Goal: Task Accomplishment & Management: Use online tool/utility

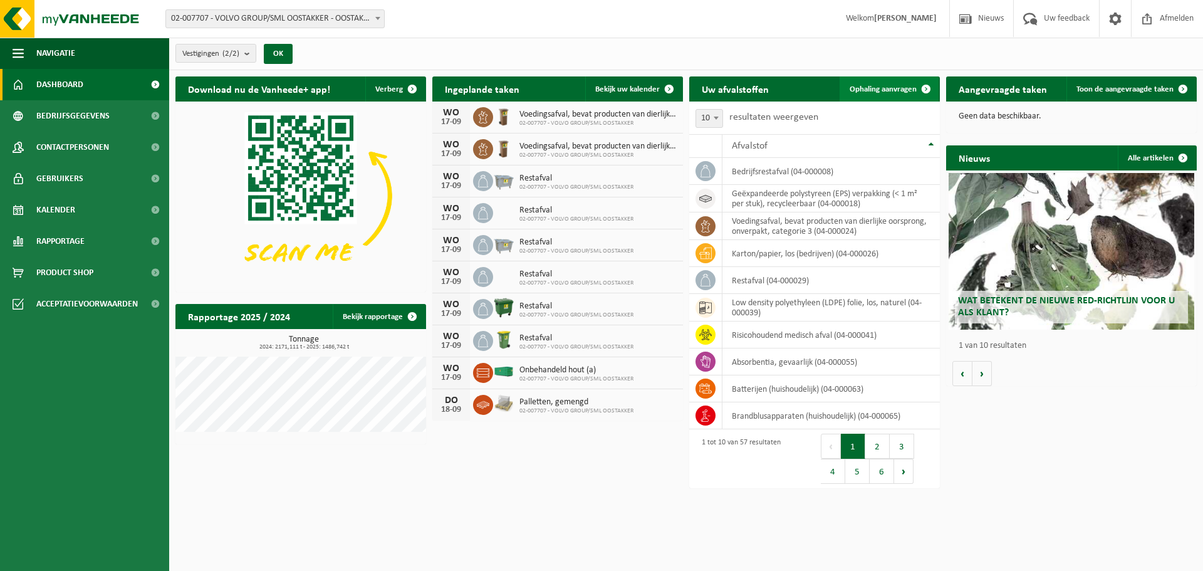
click at [887, 93] on link "Ophaling aanvragen" at bounding box center [889, 88] width 99 height 25
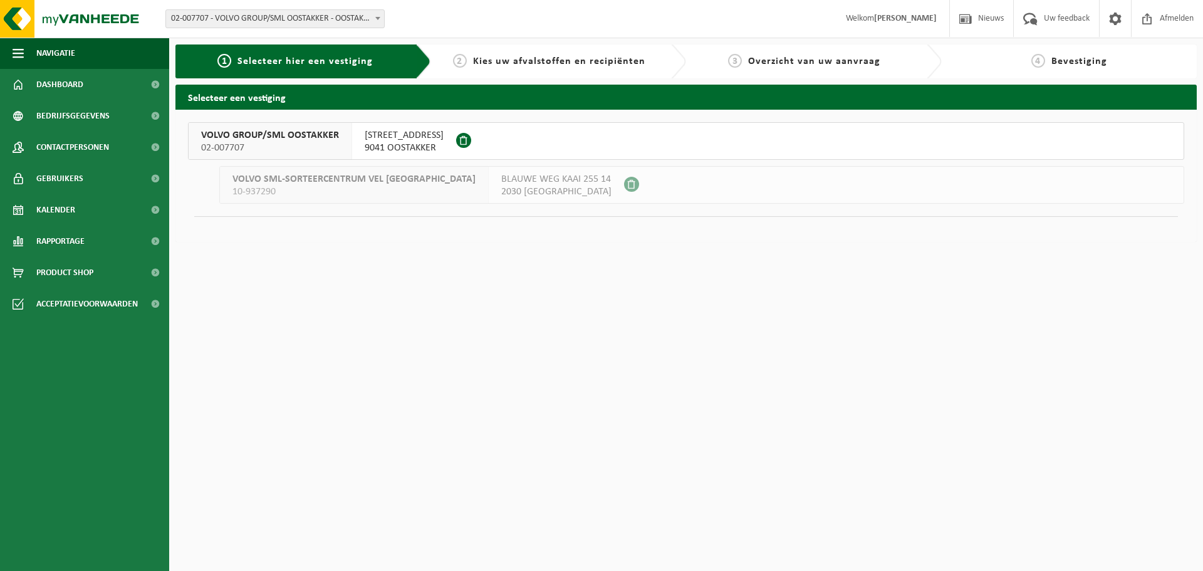
click at [400, 130] on span "SMALLEHEERWEG 29" at bounding box center [404, 135] width 79 height 13
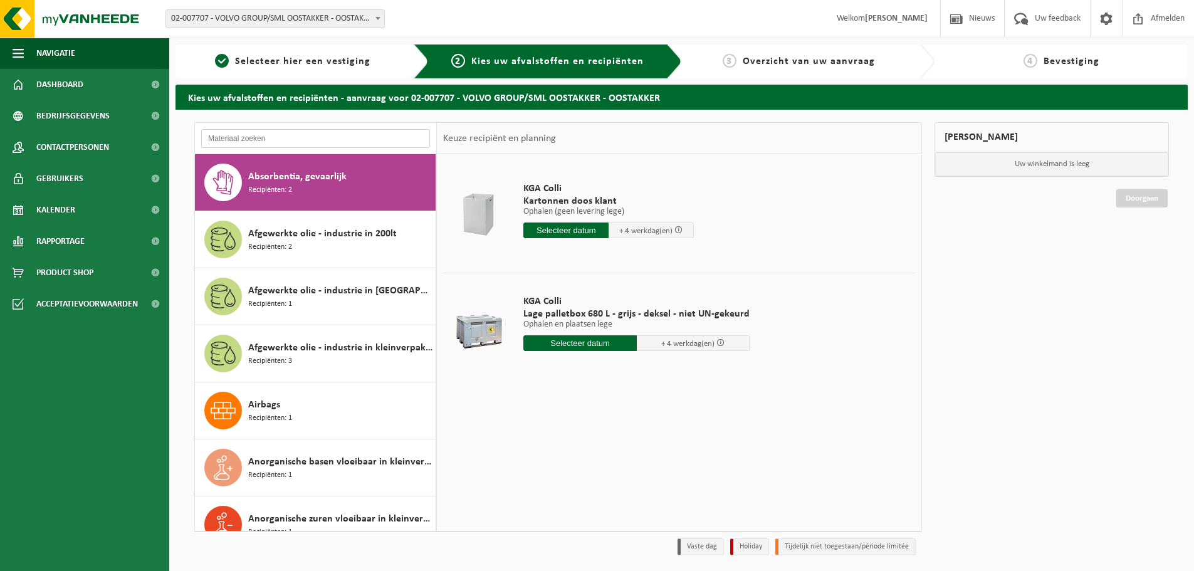
click at [313, 134] on input "text" at bounding box center [315, 138] width 229 height 19
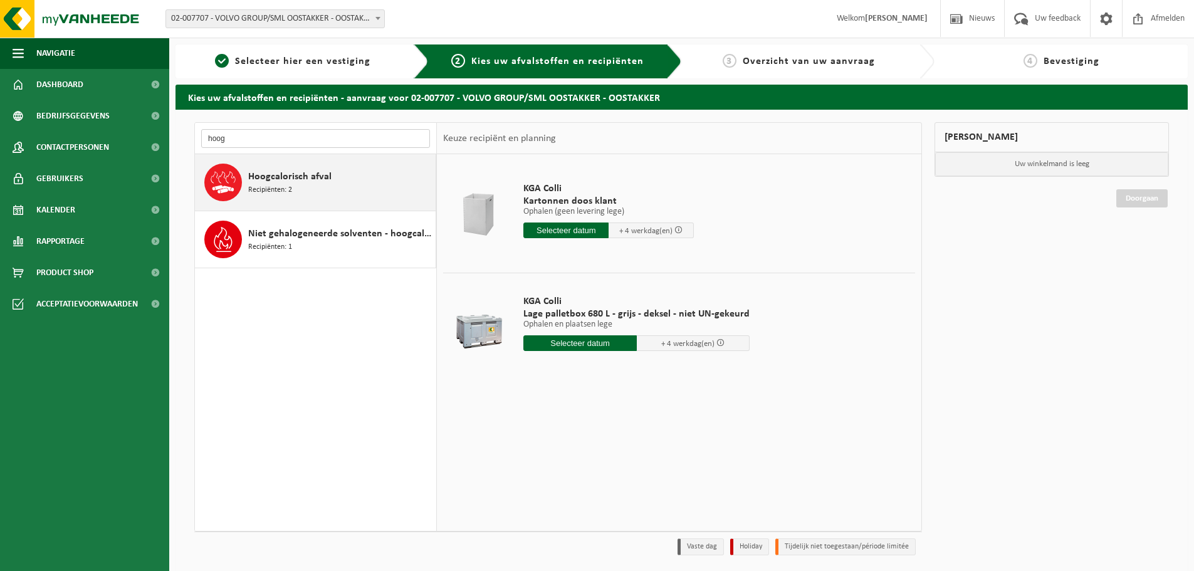
type input "hoog"
click at [314, 167] on div "Hoogcalorisch afval Recipiënten: 2" at bounding box center [340, 183] width 184 height 38
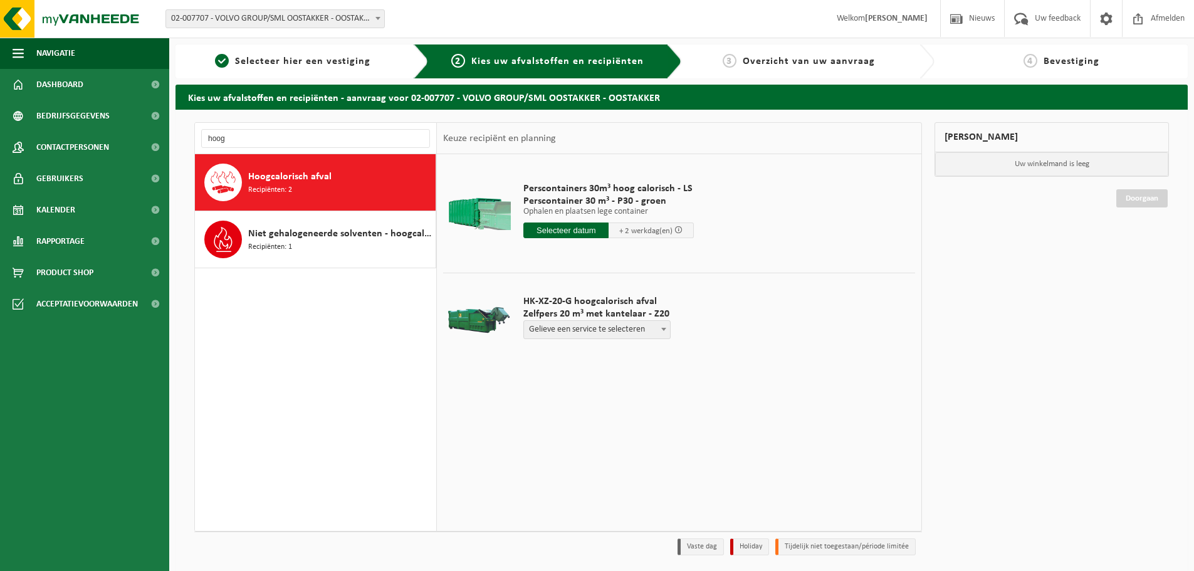
click at [601, 330] on span "Gelieve een service te selecteren" at bounding box center [597, 330] width 146 height 18
select select "P2PL-VEL-098599_HK-XZ-20-GN-01_04-000149_15"
click at [598, 353] on input "text" at bounding box center [568, 353] width 91 height 16
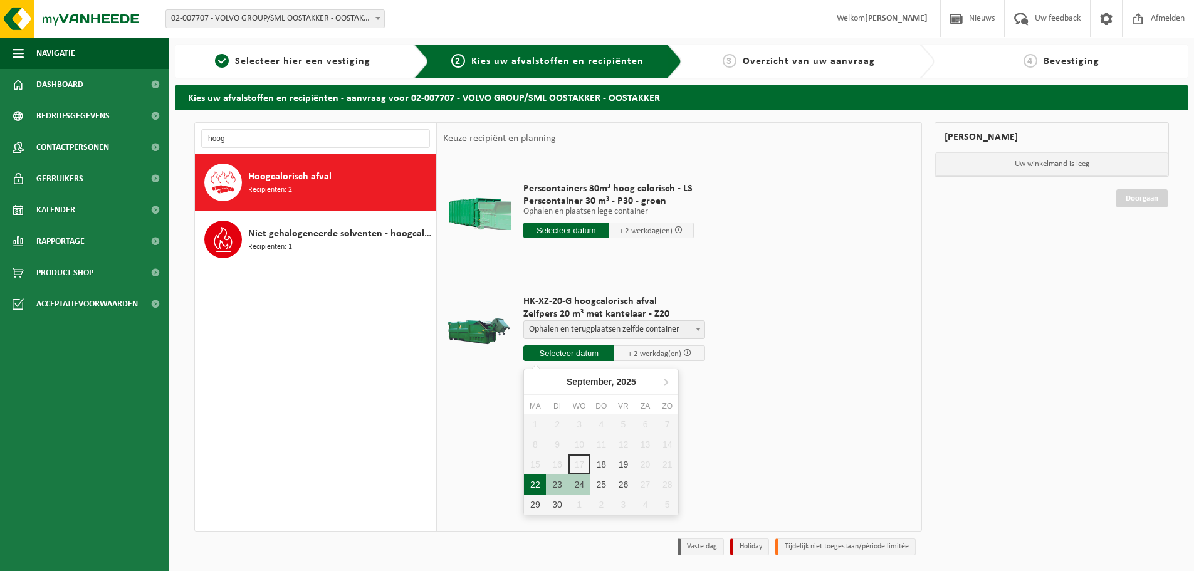
click at [534, 482] on div "22" at bounding box center [535, 484] width 22 height 20
type input "Van 2025-09-22"
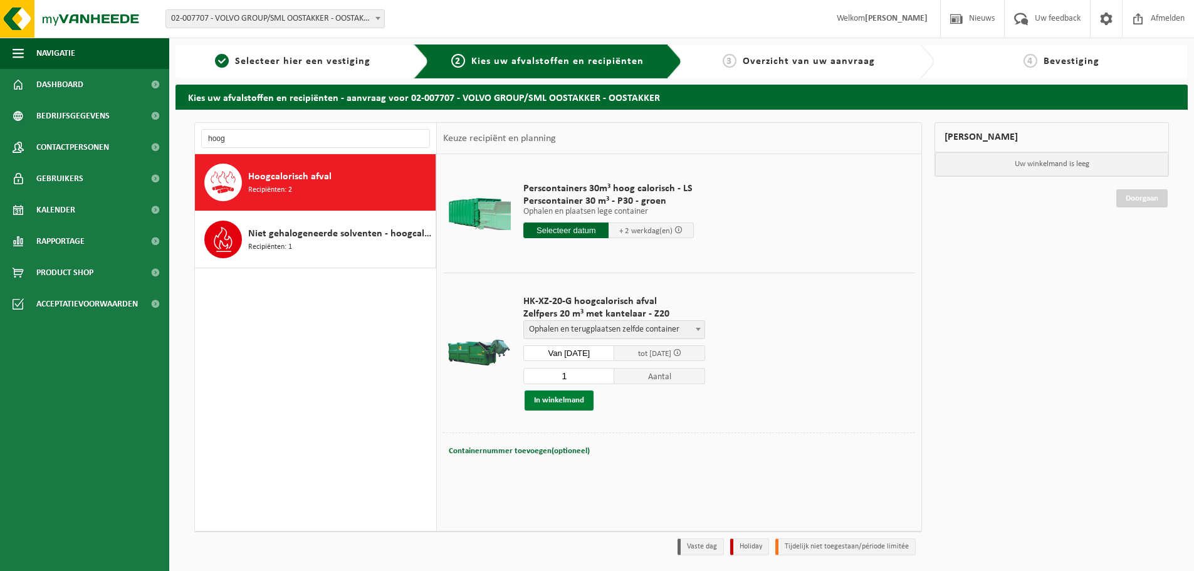
click at [570, 404] on button "In winkelmand" at bounding box center [558, 400] width 69 height 20
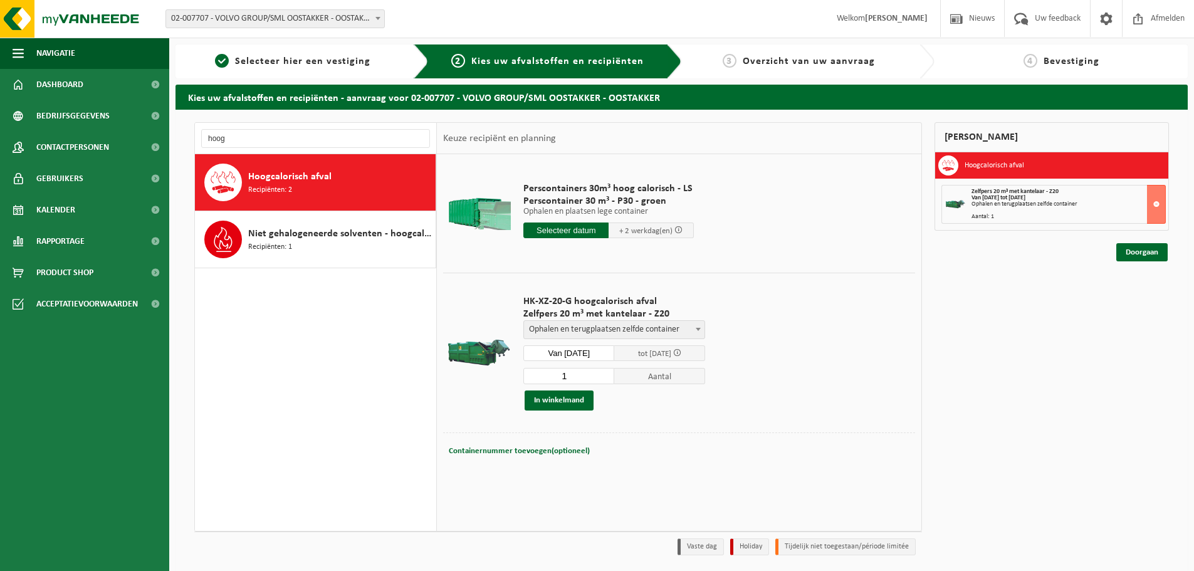
click at [576, 230] on input "text" at bounding box center [565, 230] width 85 height 16
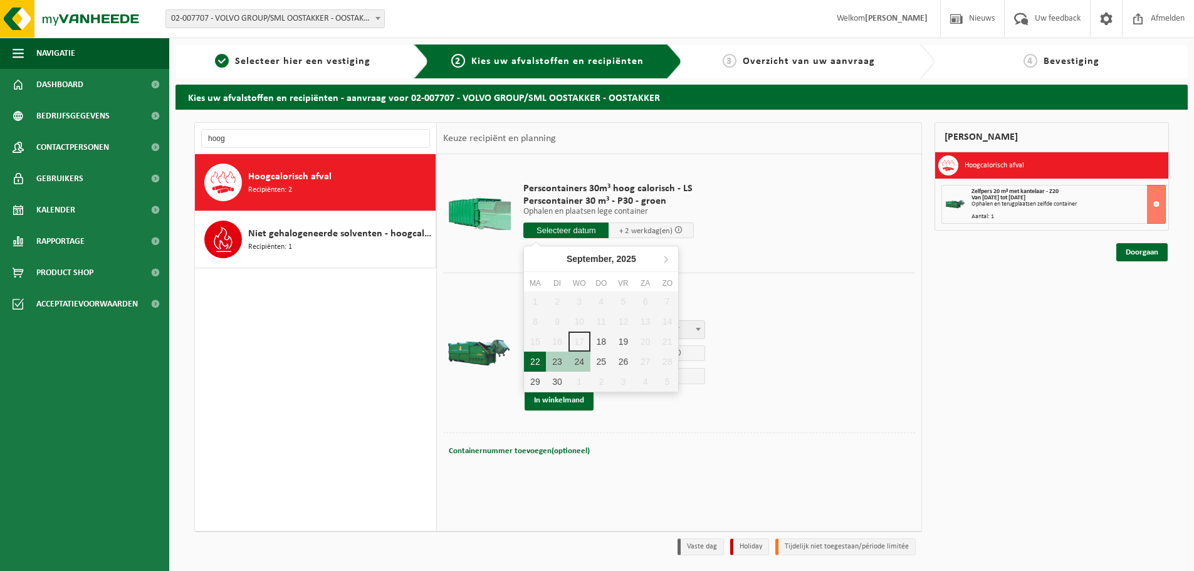
click at [534, 363] on div "22" at bounding box center [535, 362] width 22 height 20
type input "Van 2025-09-22"
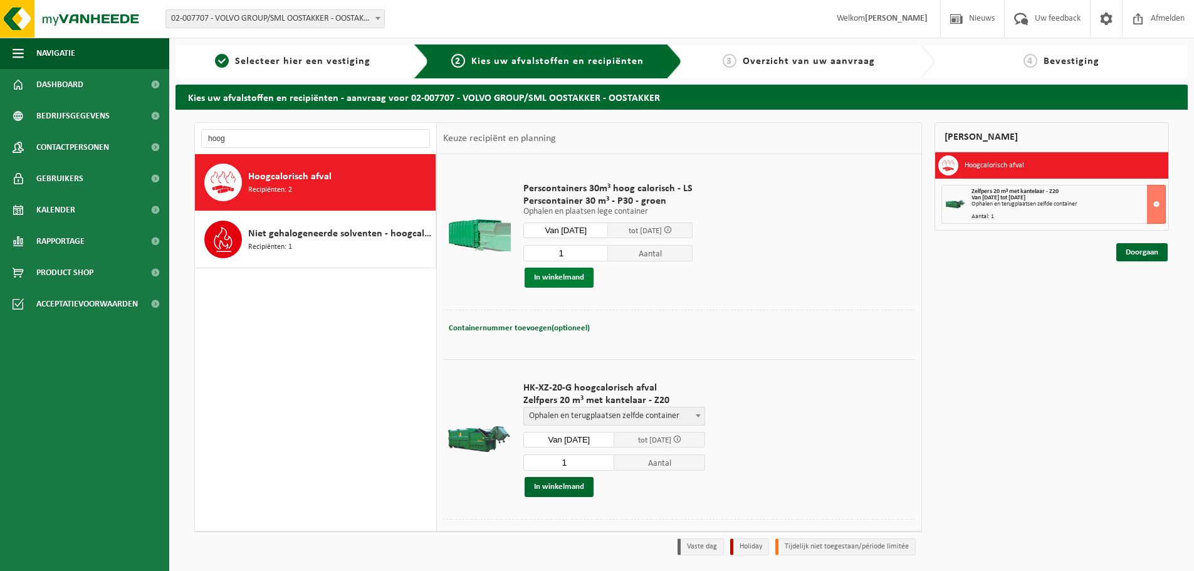
click at [571, 284] on button "In winkelmand" at bounding box center [558, 278] width 69 height 20
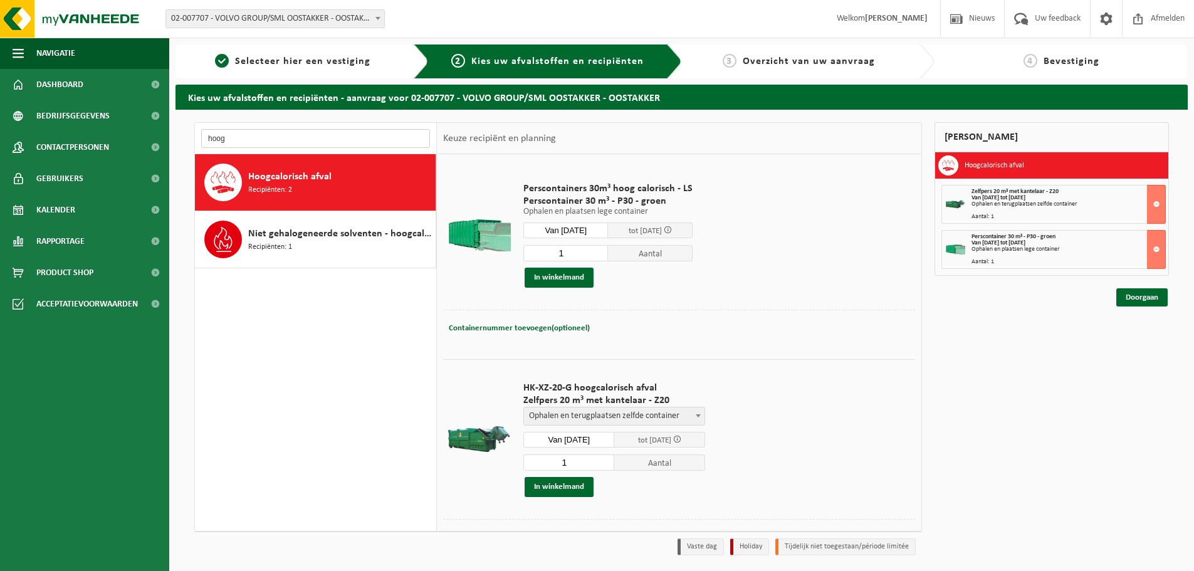
click at [237, 139] on input "hoog" at bounding box center [315, 138] width 229 height 19
type input "p"
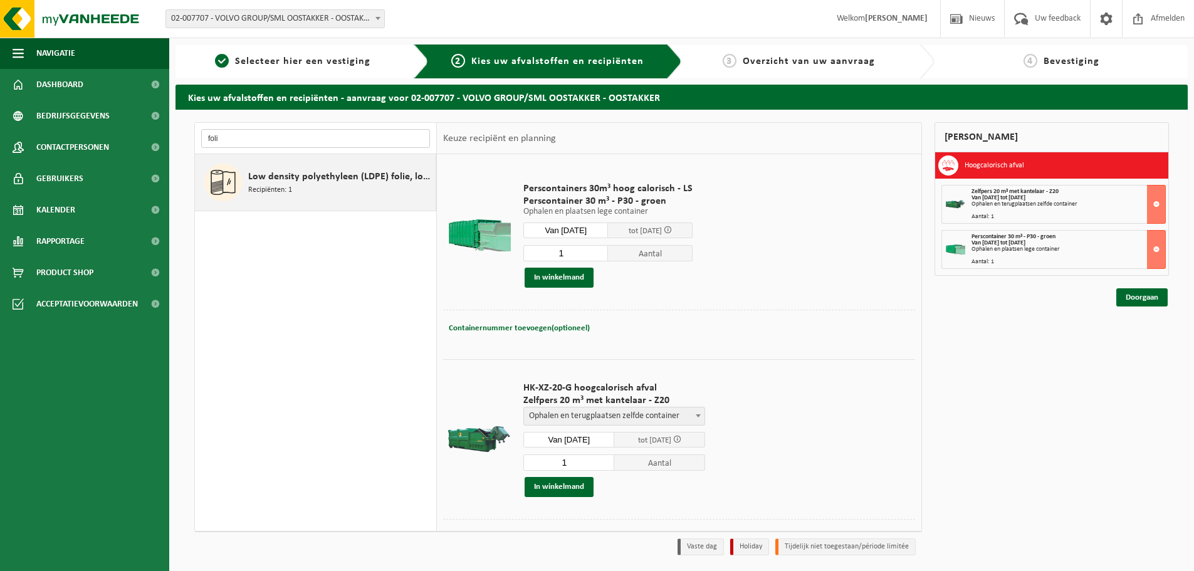
type input "foli"
click at [300, 180] on span "Low density polyethyleen (LDPE) folie, los, naturel" at bounding box center [340, 176] width 184 height 15
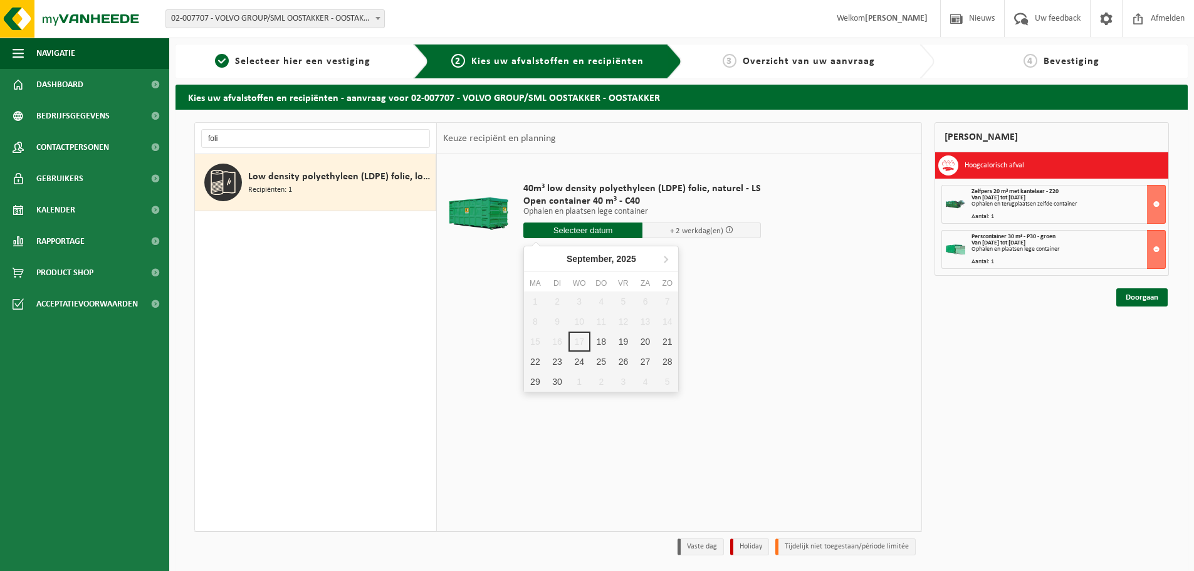
click at [560, 224] on input "text" at bounding box center [582, 230] width 119 height 16
click at [533, 361] on div "22" at bounding box center [535, 362] width 22 height 20
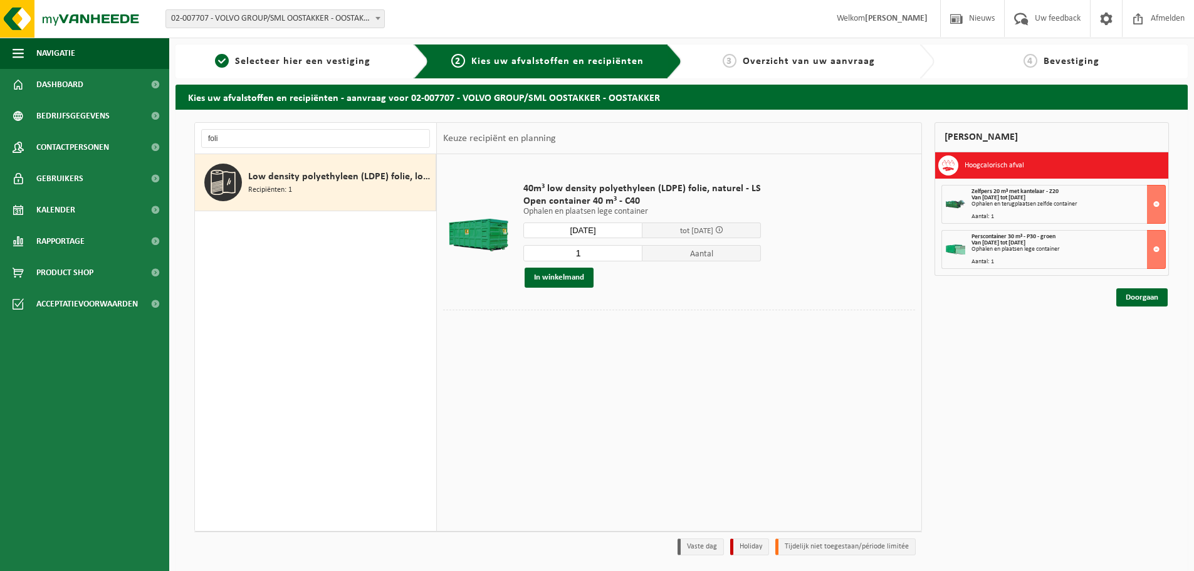
type input "Van 2025-09-22"
click at [573, 278] on button "In winkelmand" at bounding box center [558, 278] width 69 height 20
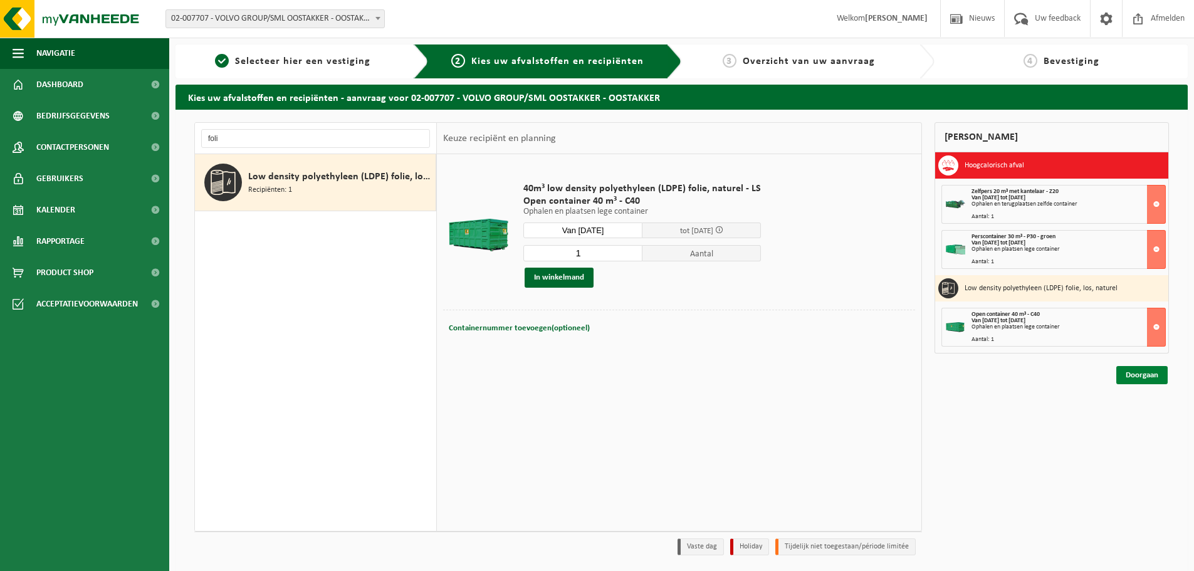
click at [1160, 372] on link "Doorgaan" at bounding box center [1141, 375] width 51 height 18
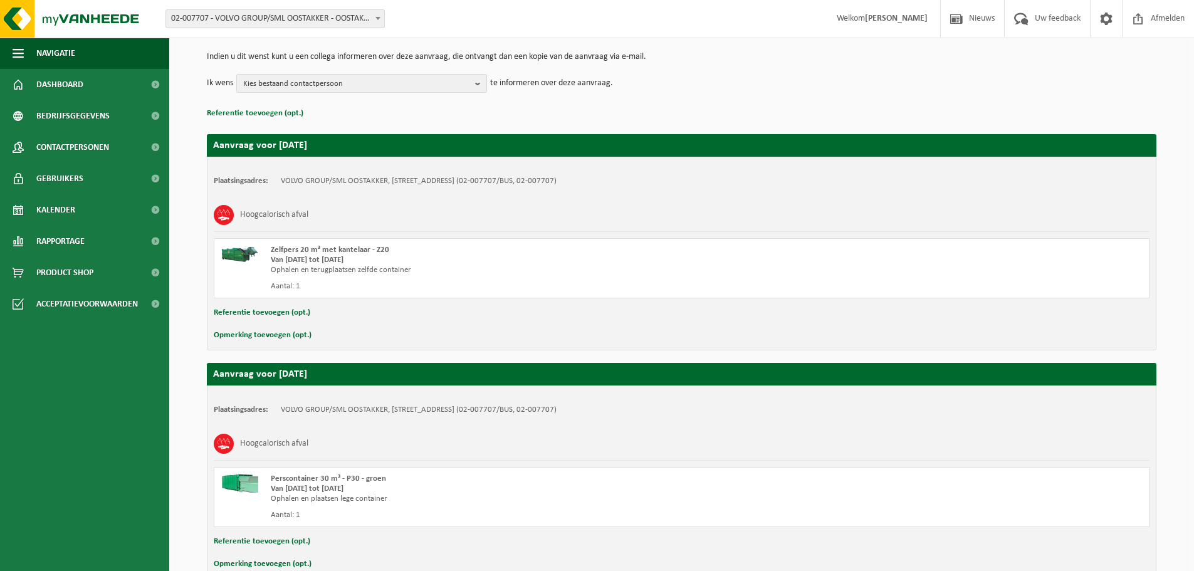
scroll to position [125, 0]
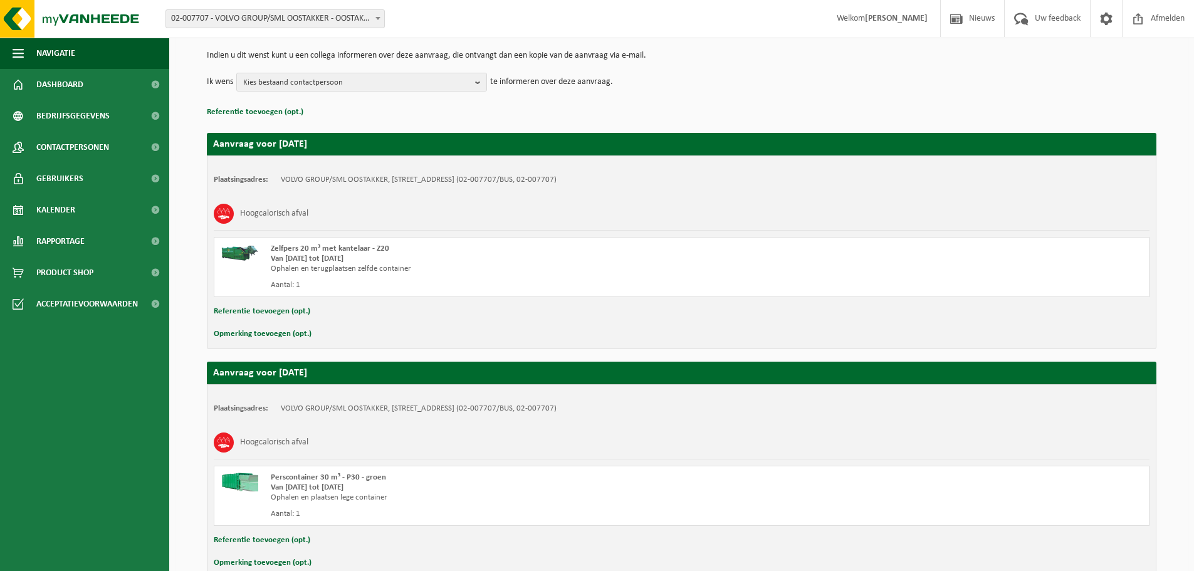
click at [284, 335] on button "Opmerking toevoegen (opt.)" at bounding box center [263, 334] width 98 height 16
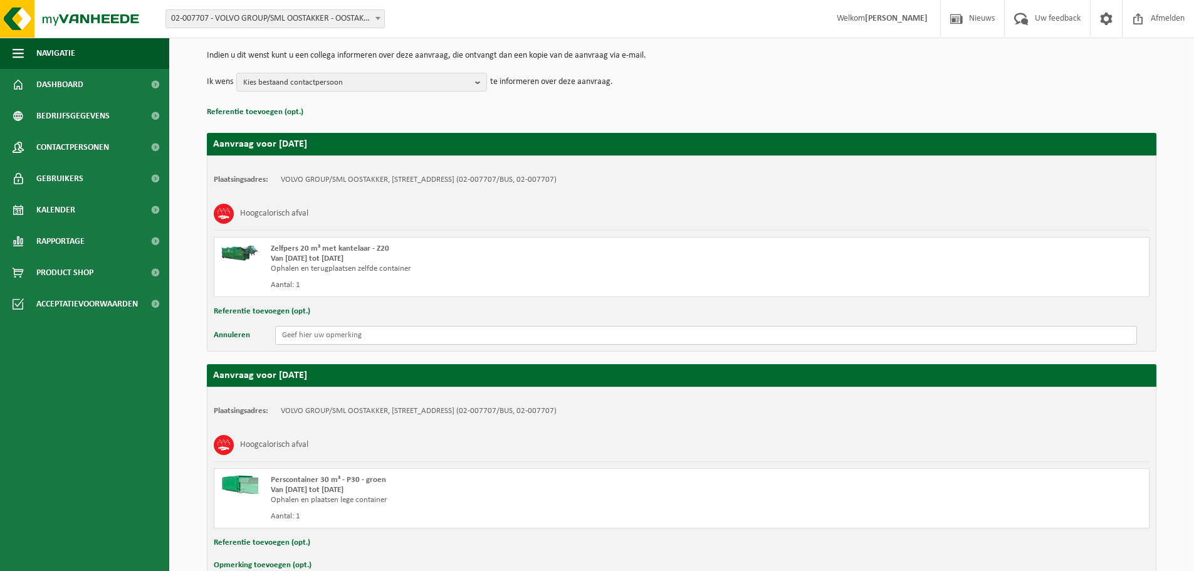
click at [322, 331] on input "text" at bounding box center [706, 335] width 862 height 19
type input "Volledig gevuld met karton wegens problemen met onze kartonpers"
click at [355, 80] on span "Kies bestaand contactpersoon" at bounding box center [356, 82] width 227 height 19
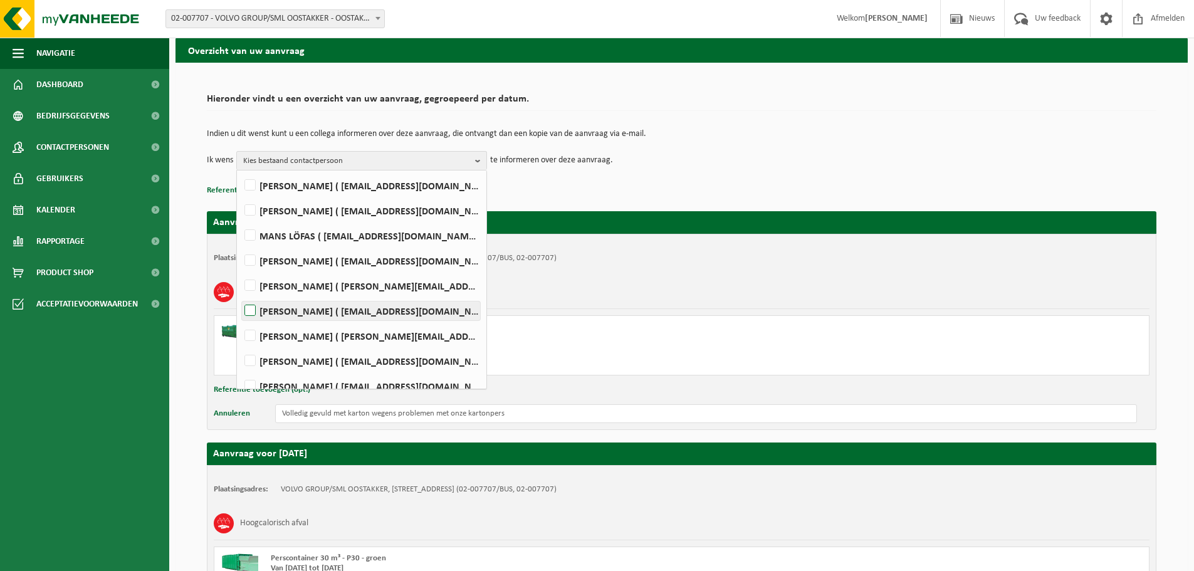
scroll to position [267, 0]
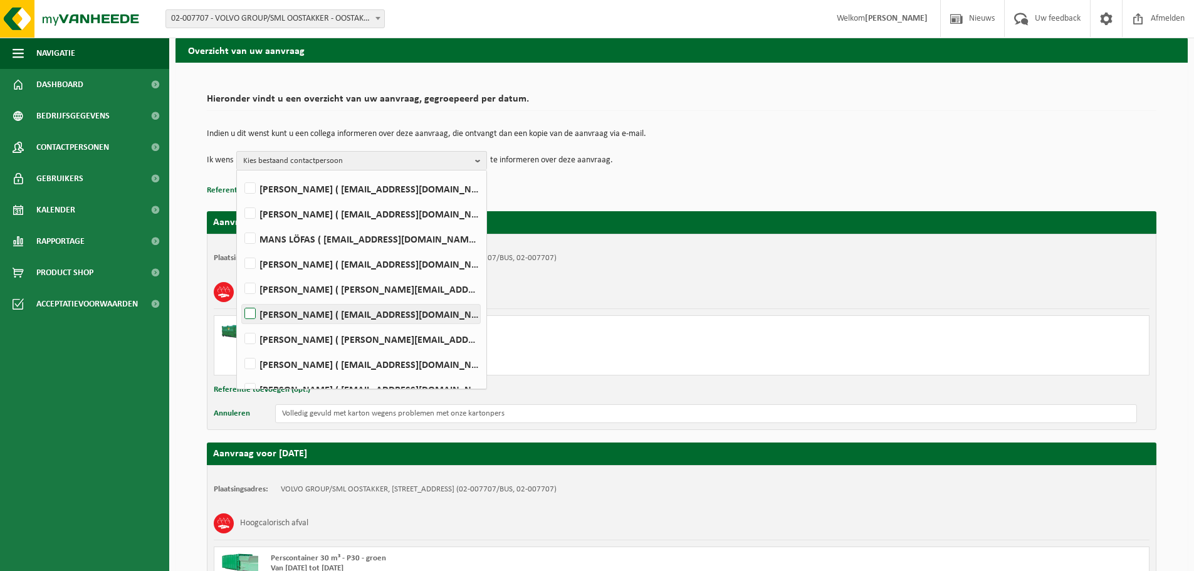
click at [281, 320] on label "Wout Muylaert ( wout.muylaert@volvo.com )" at bounding box center [361, 314] width 238 height 19
click at [240, 298] on input "Wout Muylaert ( wout.muylaert@volvo.com )" at bounding box center [239, 298] width 1 height 1
checkbox input "true"
click at [697, 291] on div "Hoogcalorisch afval" at bounding box center [681, 292] width 935 height 33
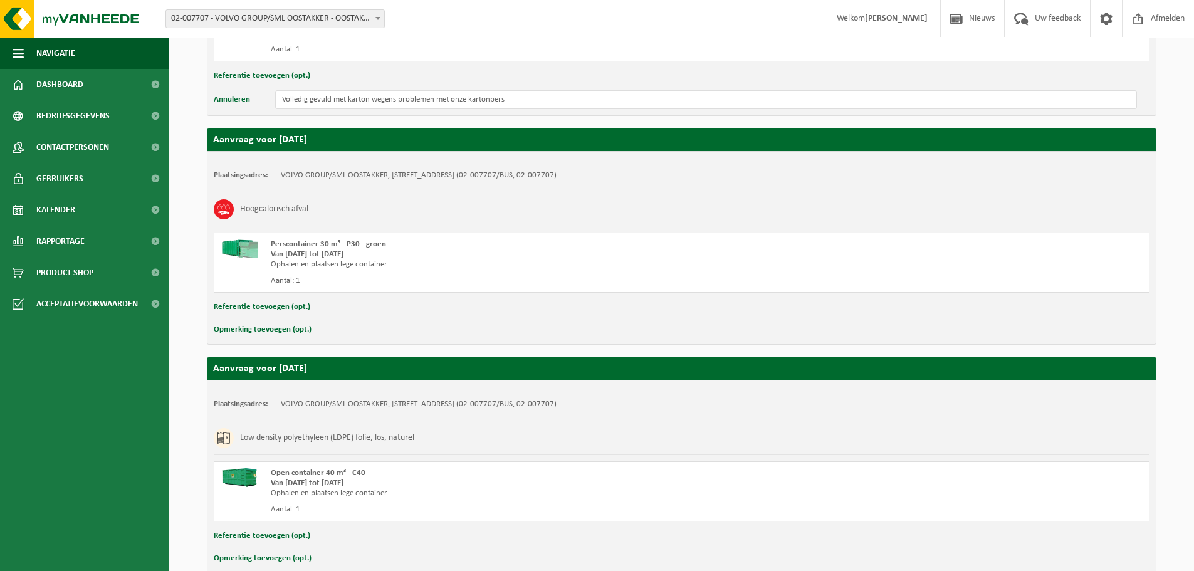
scroll to position [427, 0]
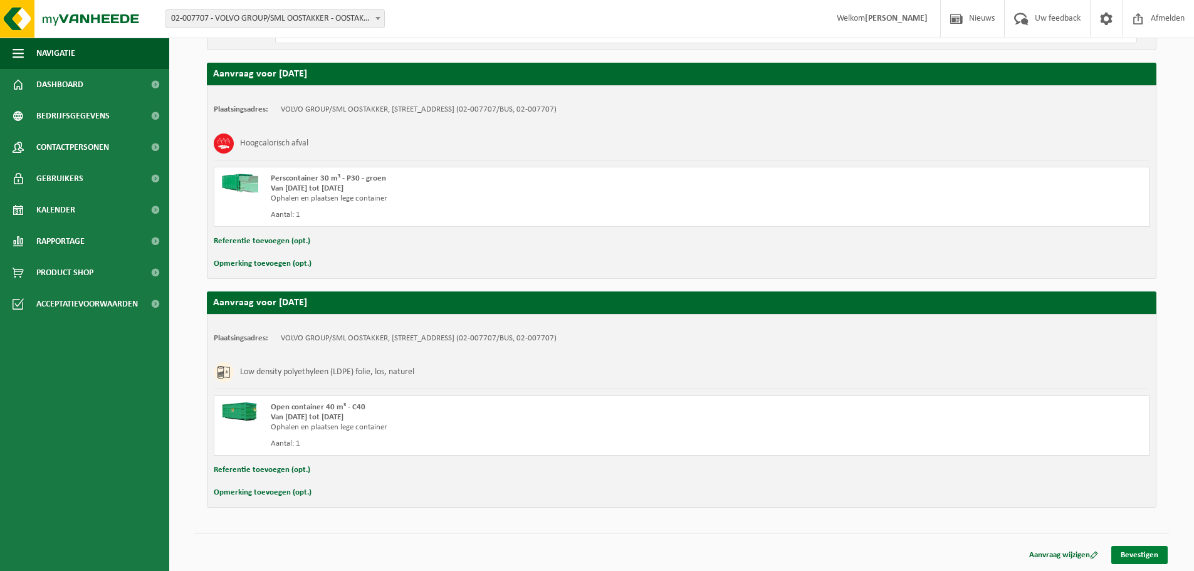
click at [1122, 559] on link "Bevestigen" at bounding box center [1139, 555] width 56 height 18
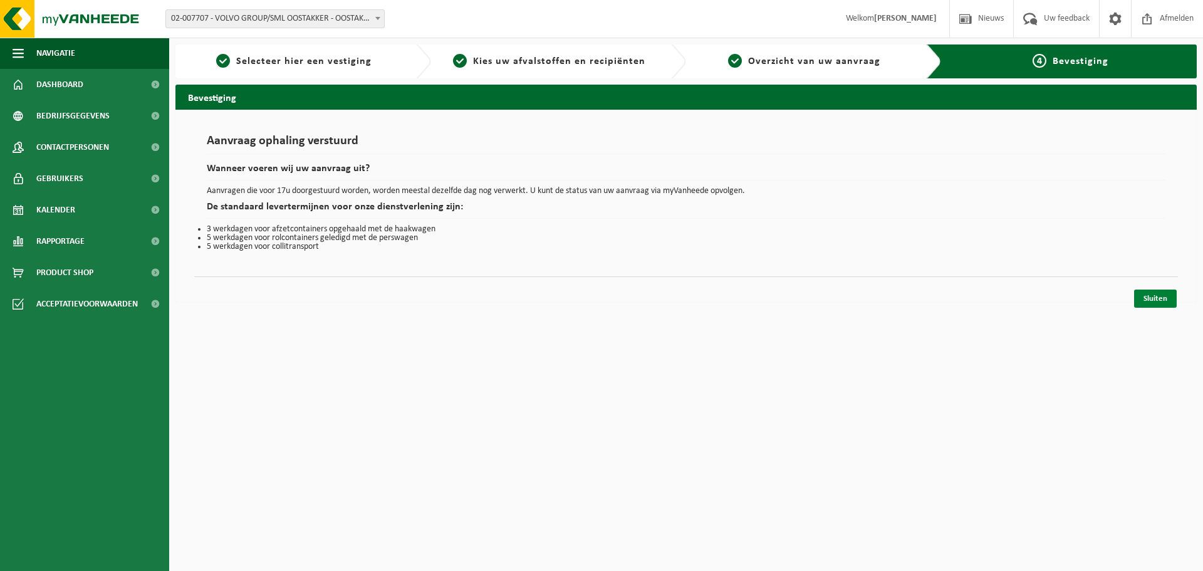
click at [1148, 298] on link "Sluiten" at bounding box center [1155, 298] width 43 height 18
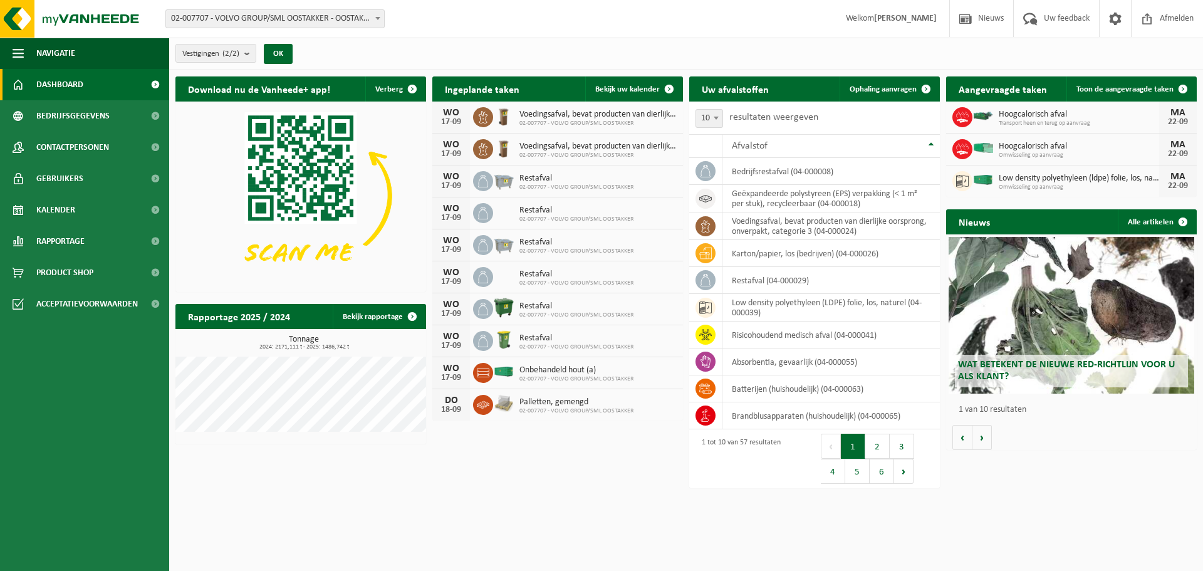
click at [843, 523] on html "Vestiging: 02-007707 - VOLVO GROUP/SML OOSTAKKER - OOSTAKKER 10-937290 - VOLVO …" at bounding box center [601, 285] width 1203 height 571
click at [907, 501] on html "Vestiging: 02-007707 - VOLVO GROUP/SML OOSTAKKER - OOSTAKKER 10-937290 - VOLVO …" at bounding box center [601, 285] width 1203 height 571
